Goal: Task Accomplishment & Management: Use online tool/utility

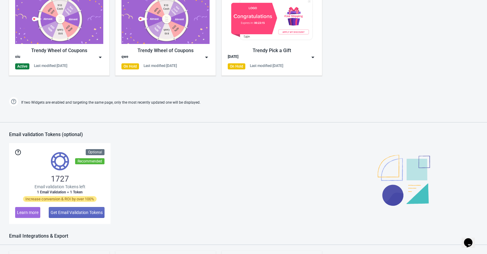
scroll to position [388, 0]
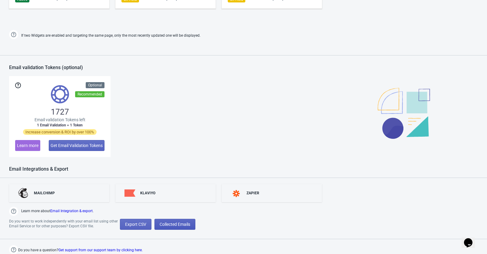
click at [176, 225] on span "Collected Emails" at bounding box center [175, 224] width 31 height 5
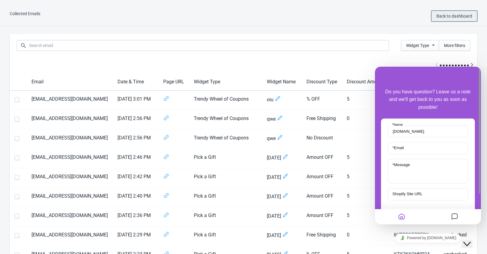
click at [461, 15] on span "Back to dashboard" at bounding box center [454, 16] width 36 height 5
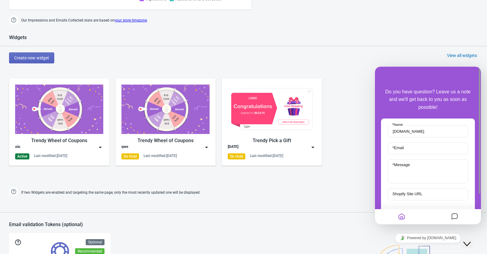
scroll to position [283, 0]
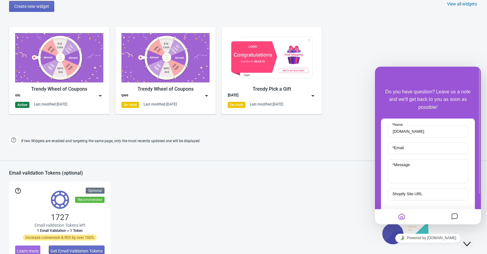
click at [102, 93] on img at bounding box center [100, 96] width 6 height 6
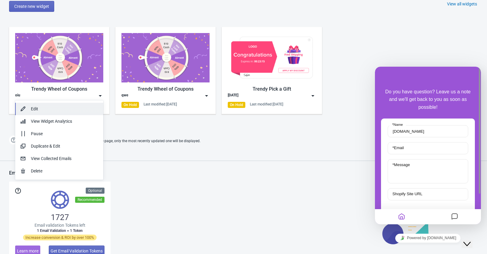
click at [36, 103] on button "Edit" at bounding box center [59, 109] width 88 height 12
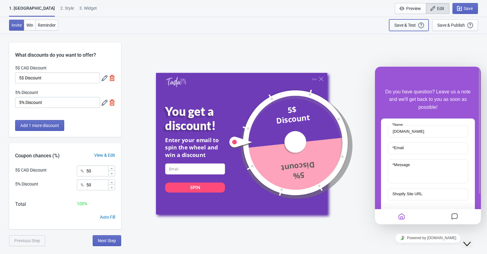
click at [417, 25] on div "Save & Test Open a Widget Preview of your site so that you can try it out. It w…" at bounding box center [408, 25] width 29 height 7
click at [468, 7] on span "Save" at bounding box center [468, 8] width 9 height 5
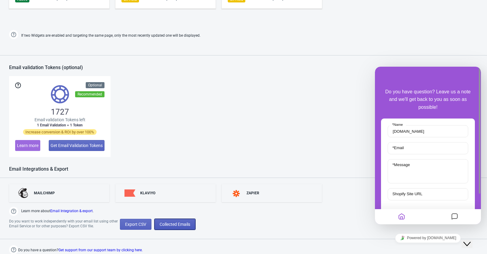
click at [183, 222] on span "Collected Emails" at bounding box center [175, 224] width 31 height 5
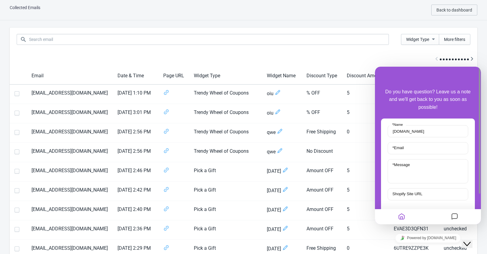
scroll to position [388, 0]
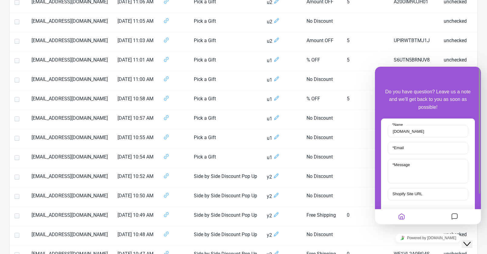
click at [468, 241] on icon "Close Chat This icon closes the chat window." at bounding box center [466, 243] width 7 height 7
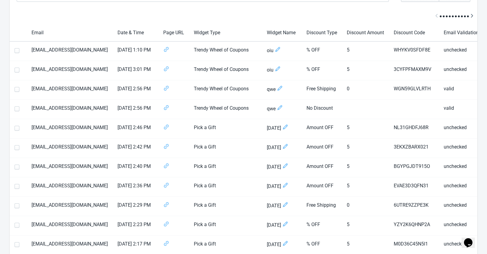
scroll to position [0, 0]
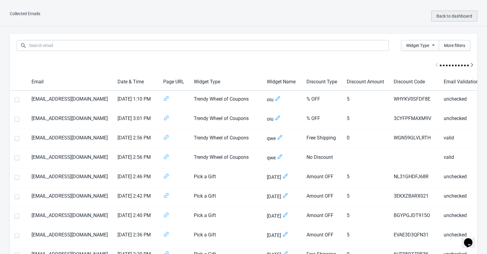
click at [449, 15] on span "Back to dashboard" at bounding box center [454, 16] width 36 height 5
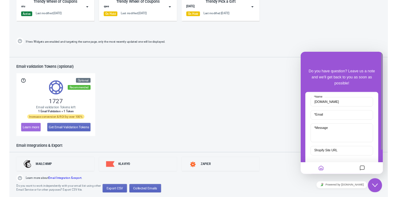
scroll to position [167, 0]
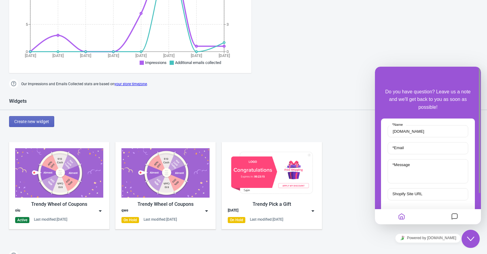
click at [468, 240] on icon "Close Chat This icon closes the chat window." at bounding box center [470, 238] width 7 height 7
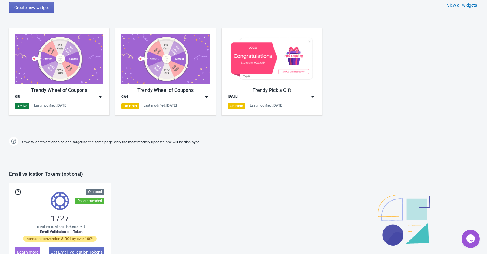
scroll to position [283, 0]
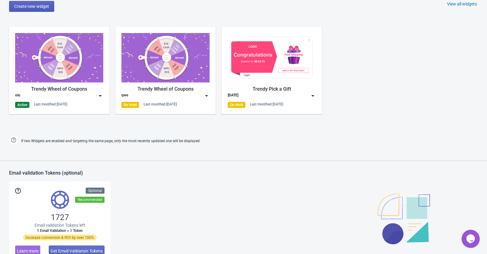
click at [38, 8] on span "Create new widget" at bounding box center [31, 6] width 35 height 5
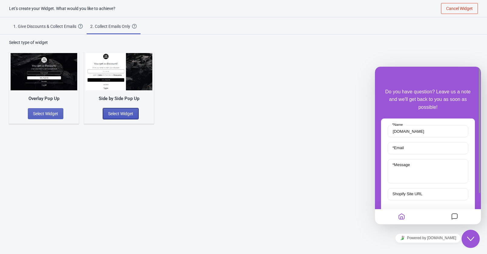
click at [127, 112] on span "Select Widget" at bounding box center [120, 113] width 25 height 5
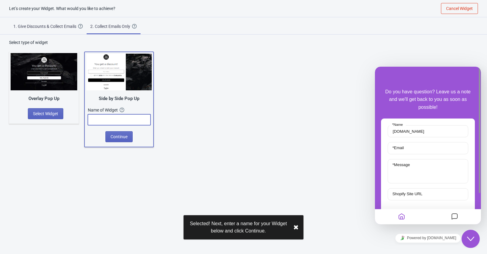
click at [107, 118] on input "text" at bounding box center [119, 119] width 63 height 11
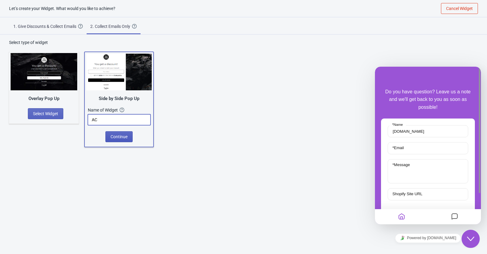
type input "AC"
click at [130, 134] on button "Continue" at bounding box center [118, 136] width 27 height 11
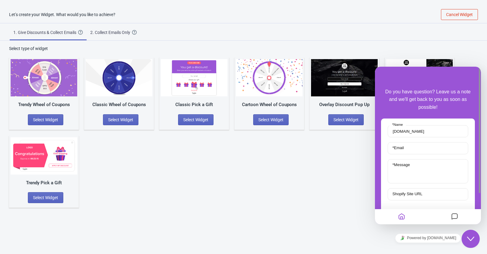
scroll to position [6, 0]
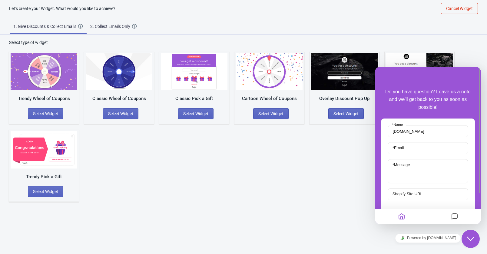
click at [62, 27] on div "1. Give Discounts & Collect Emails" at bounding box center [45, 26] width 65 height 6
click at [471, 49] on div "Trendy Wheel of Coupons Select Widget Classic Wheel of Coupons Select Widget Cl…" at bounding box center [243, 123] width 469 height 156
drag, startPoint x: 465, startPoint y: 240, endPoint x: 468, endPoint y: 231, distance: 9.0
click at [467, 239] on div "Close Chat This icon closes the chat window." at bounding box center [470, 238] width 18 height 7
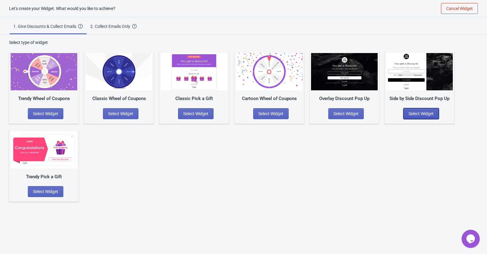
click at [419, 111] on span "Select Widget" at bounding box center [420, 113] width 25 height 5
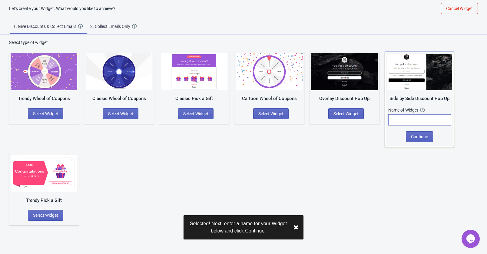
click at [425, 118] on input "text" at bounding box center [419, 119] width 63 height 11
click at [418, 138] on span "Continue" at bounding box center [419, 136] width 17 height 5
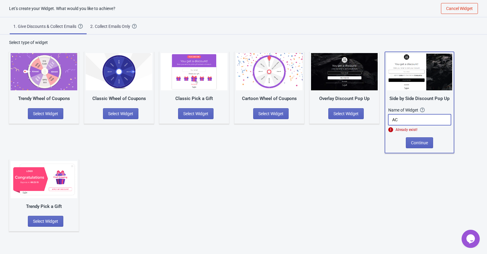
click at [410, 115] on input "AC" at bounding box center [419, 119] width 63 height 11
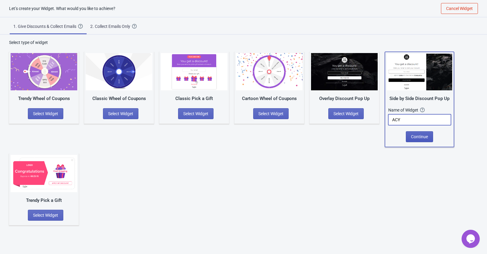
type input "ACY"
click at [424, 137] on span "Continue" at bounding box center [419, 136] width 17 height 5
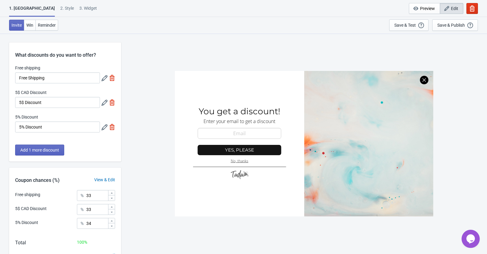
click at [79, 8] on div "3. Widget" at bounding box center [88, 10] width 18 height 11
select select "once"
select select "1"
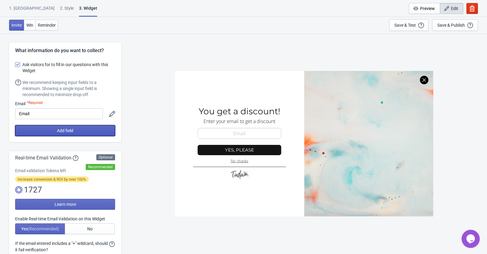
click at [89, 132] on button "Add field" at bounding box center [65, 130] width 100 height 11
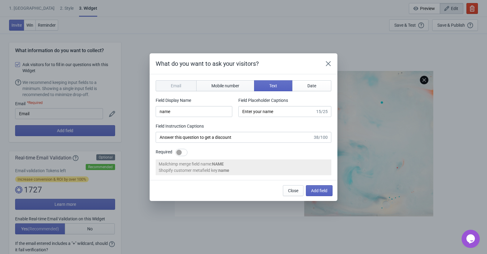
click at [226, 86] on span "Mobile number" at bounding box center [225, 85] width 28 height 5
type input "phone"
type input "Enter your mobile number"
type input "Next, enter your mobile number to get a discount"
select select "ca"
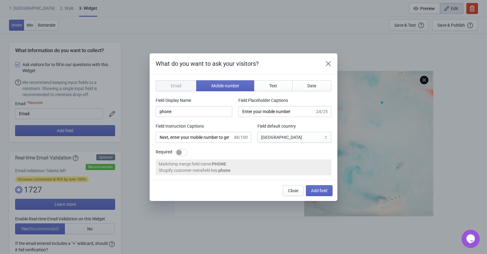
click at [181, 151] on div at bounding box center [178, 152] width 5 height 5
checkbox input "true"
drag, startPoint x: 306, startPoint y: 141, endPoint x: 304, endPoint y: 139, distance: 3.3
click at [305, 140] on select "Afghanistan Albania Algeria Andorra Angola Antigua and Barbuda Argentina Armeni…" at bounding box center [294, 137] width 74 height 11
click at [300, 157] on section "Email Mobile number Text Date Field Display Name phone Field Placeholder Captio…" at bounding box center [244, 127] width 188 height 106
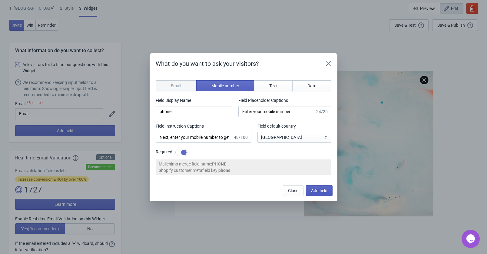
click at [316, 192] on span "Add field" at bounding box center [319, 190] width 16 height 5
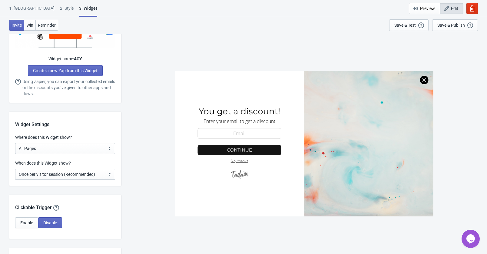
scroll to position [404, 0]
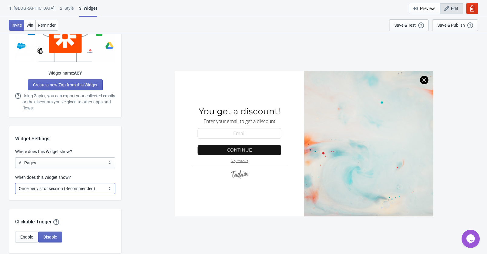
click at [81, 191] on select "Every new visit of page Once every period of time Once per visitor session (Rec…" at bounding box center [65, 188] width 100 height 11
select select "every"
click at [15, 183] on select "Every new visit of page Once every period of time Once per visitor session (Rec…" at bounding box center [65, 188] width 100 height 11
click at [162, 173] on div "SASDERWERT3H You get a discount! Enter your email to get a discount email-input…" at bounding box center [304, 143] width 360 height 220
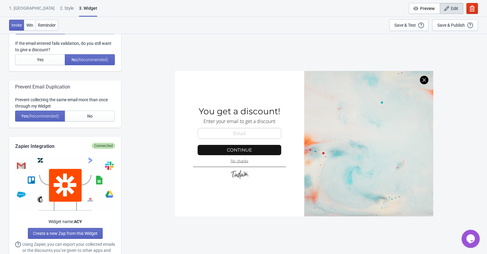
scroll to position [242, 0]
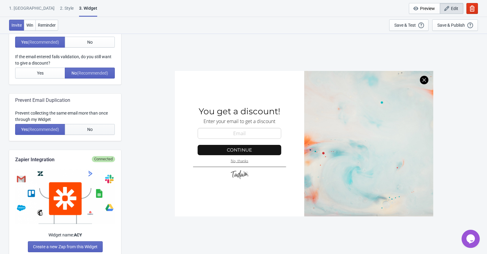
click at [105, 128] on button "No" at bounding box center [90, 129] width 50 height 11
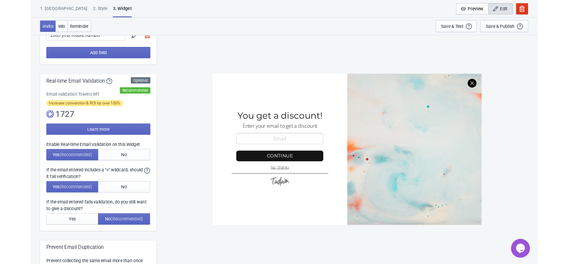
scroll to position [0, 0]
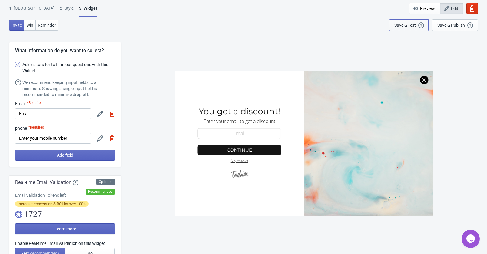
click at [416, 25] on div "Save & Test Open a Widget Preview of your site so that you can try it out. It w…" at bounding box center [408, 25] width 29 height 7
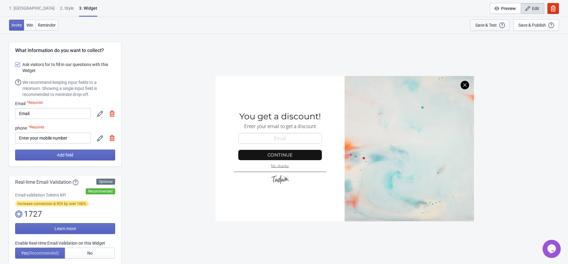
click at [487, 23] on div "Save & Test" at bounding box center [485, 25] width 21 height 5
click at [478, 25] on div "Save & Test" at bounding box center [485, 25] width 21 height 5
click at [487, 25] on div "Save & Publish" at bounding box center [532, 25] width 28 height 5
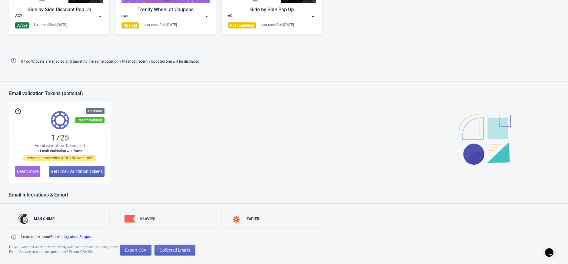
scroll to position [378, 0]
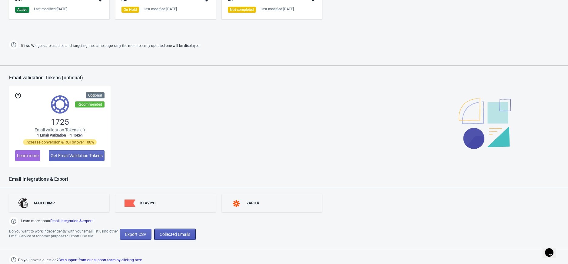
click at [176, 234] on span "Collected Emails" at bounding box center [175, 234] width 31 height 5
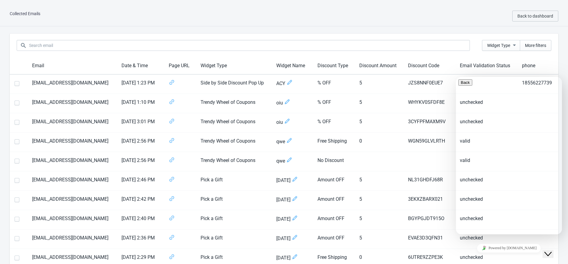
click at [551, 250] on icon "Close Chat This icon closes the chat window." at bounding box center [547, 253] width 7 height 7
